Goal: Check status: Check status

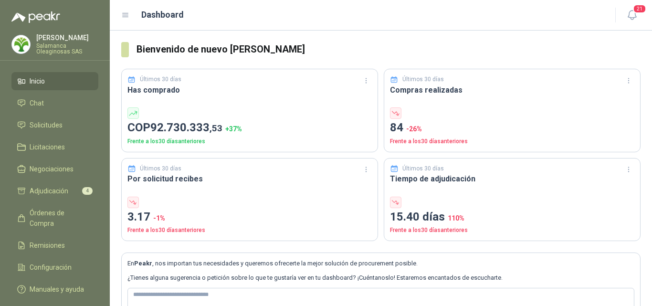
click at [73, 40] on p "[PERSON_NAME]" at bounding box center [67, 37] width 62 height 7
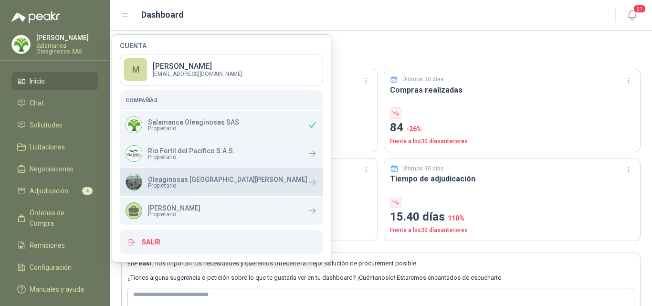
click at [177, 178] on p "Oleaginosas [GEOGRAPHIC_DATA][PERSON_NAME]" at bounding box center [227, 179] width 159 height 7
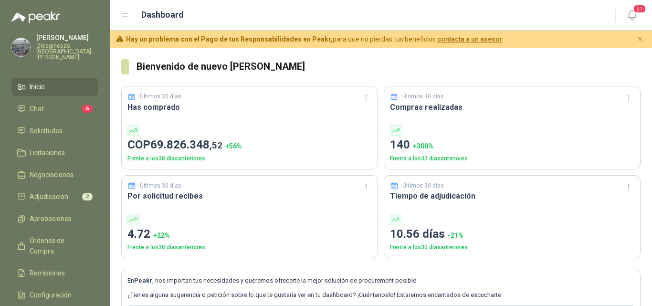
click at [52, 50] on p "Oleaginosas [GEOGRAPHIC_DATA][PERSON_NAME]" at bounding box center [67, 51] width 62 height 17
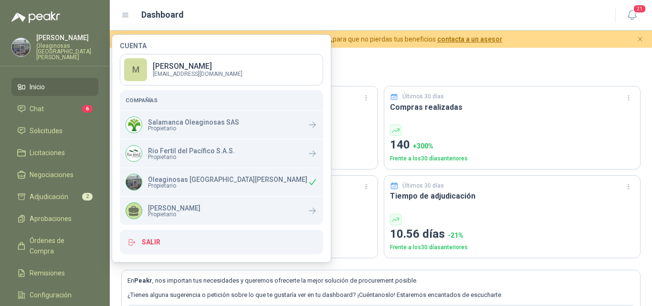
click at [169, 189] on div "Oleaginosas San [PERSON_NAME] Propietario" at bounding box center [216, 182] width 182 height 17
click at [169, 184] on span "Propietario" at bounding box center [227, 186] width 159 height 6
click at [230, 181] on div "Oleaginosas San [PERSON_NAME] Propietario" at bounding box center [221, 182] width 203 height 28
click at [135, 184] on img at bounding box center [134, 182] width 16 height 16
click at [307, 185] on icon at bounding box center [312, 182] width 10 height 10
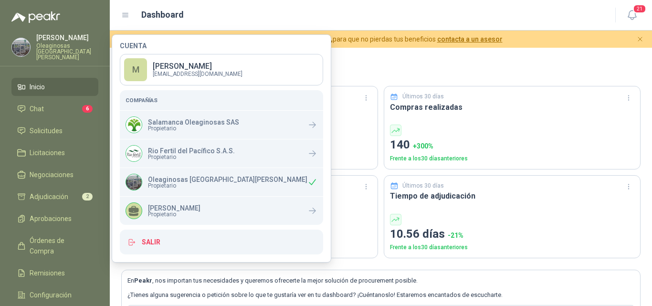
click at [309, 185] on icon at bounding box center [312, 182] width 7 height 6
click at [58, 125] on span "Solicitudes" at bounding box center [46, 130] width 33 height 10
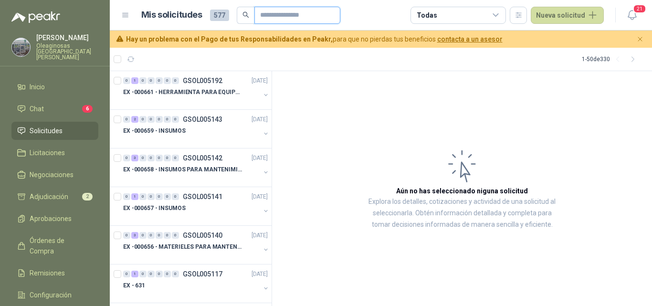
click at [275, 14] on input "text" at bounding box center [293, 15] width 67 height 16
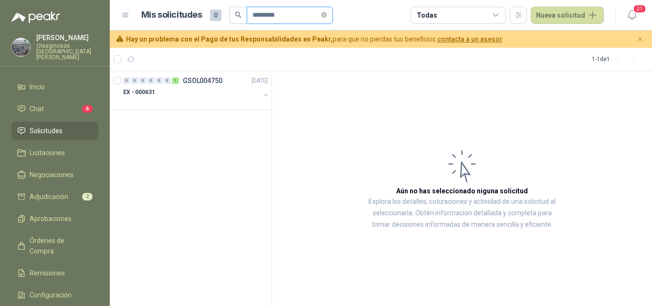
type input "*********"
click at [157, 94] on div "EX - 000631" at bounding box center [191, 91] width 137 height 11
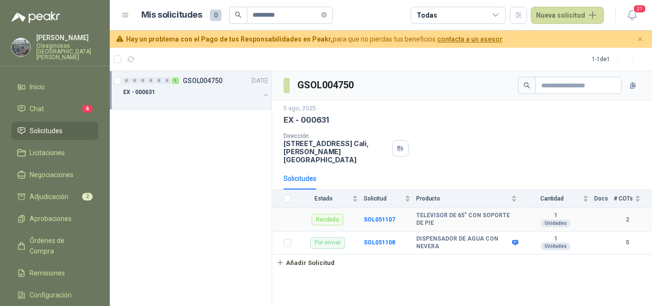
click at [381, 208] on td "SOL051107" at bounding box center [390, 219] width 52 height 23
click at [376, 216] on b "SOL051107" at bounding box center [379, 219] width 31 height 7
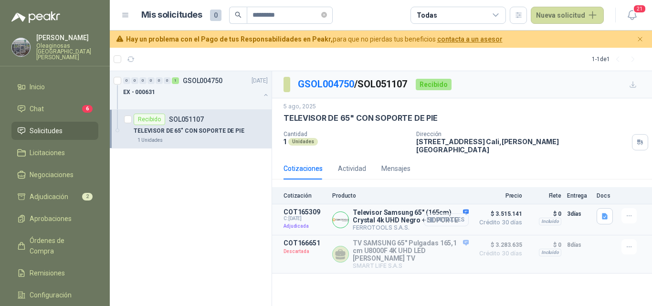
click at [445, 213] on button "Detalles" at bounding box center [446, 219] width 45 height 13
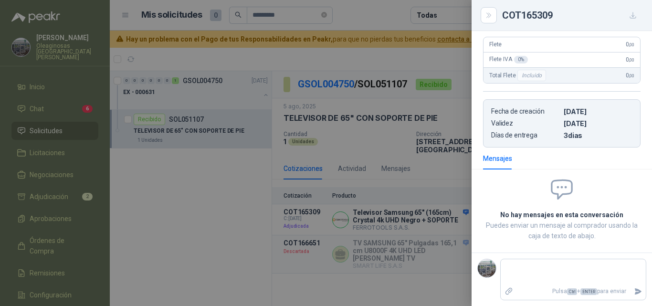
scroll to position [237, 0]
click at [415, 220] on div at bounding box center [326, 153] width 652 height 306
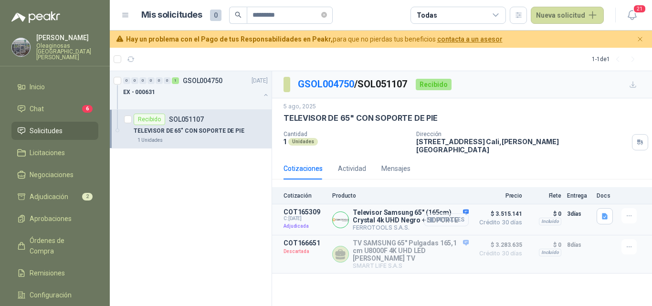
click at [450, 213] on button "Detalles" at bounding box center [446, 219] width 45 height 13
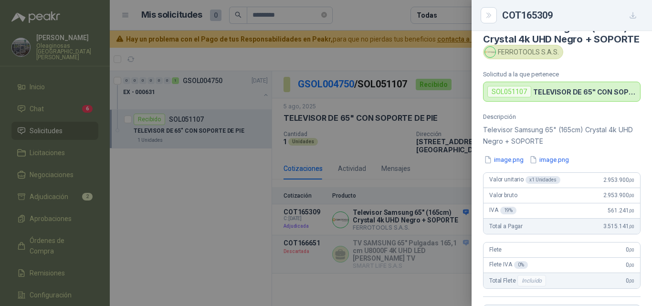
scroll to position [0, 0]
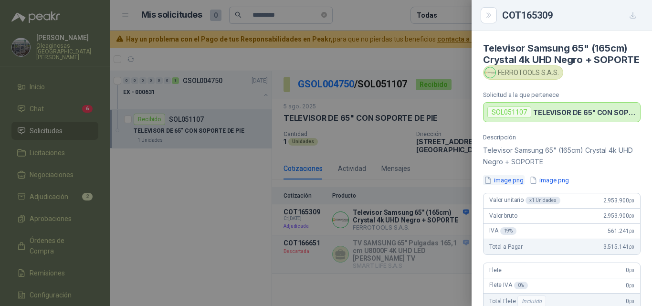
click at [511, 185] on button "image.png" at bounding box center [504, 180] width 42 height 10
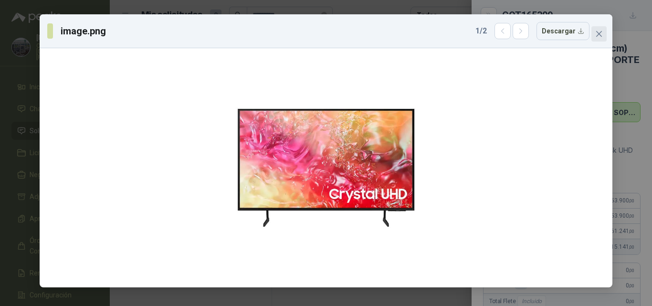
click at [602, 32] on icon "close" at bounding box center [599, 34] width 8 height 8
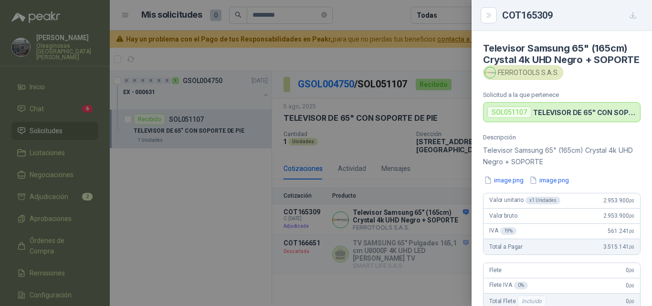
click at [553, 167] on p "Televisor Samsung 65" (165cm) Crystal 4k UHD Negro + SOPORTE" at bounding box center [561, 156] width 157 height 23
click at [549, 185] on button "image.png" at bounding box center [549, 180] width 42 height 10
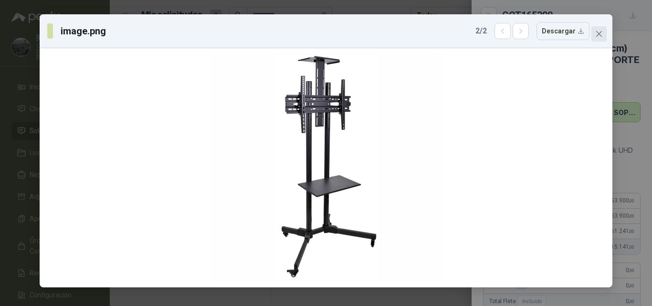
click at [600, 37] on icon "close" at bounding box center [599, 34] width 8 height 8
